Goal: Find specific page/section

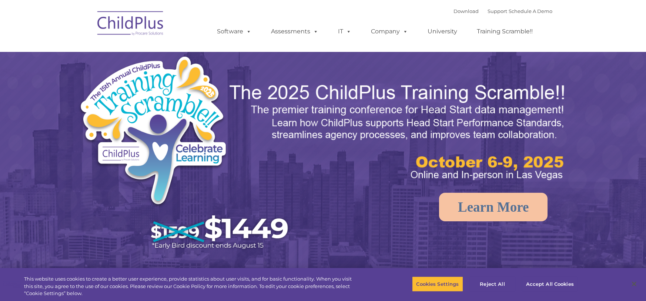
select select "MEDIUM"
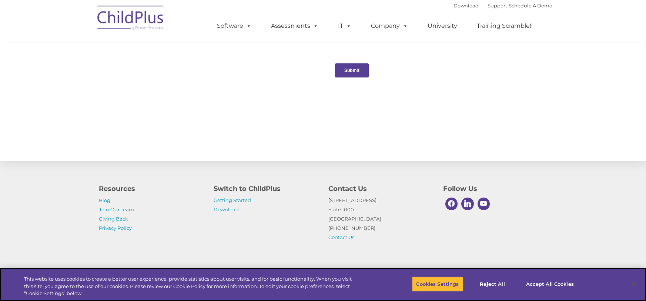
scroll to position [782, 0]
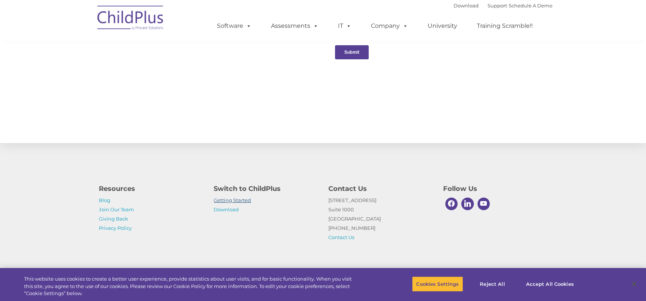
click at [236, 201] on link "Getting Started" at bounding box center [232, 200] width 37 height 6
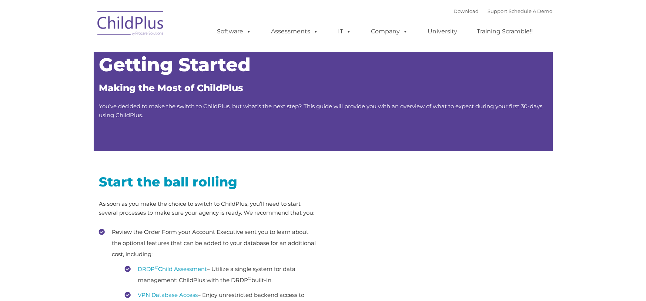
type input ""
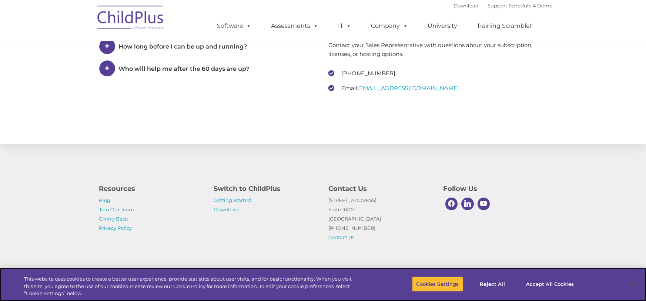
scroll to position [1125, 0]
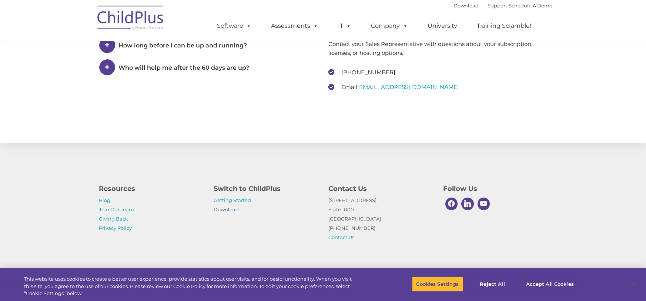
click at [231, 208] on link "Download" at bounding box center [226, 209] width 25 height 6
